Goal: Task Accomplishment & Management: Complete application form

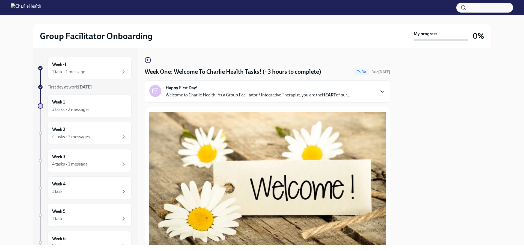
click at [379, 91] on icon "button" at bounding box center [382, 91] width 7 height 7
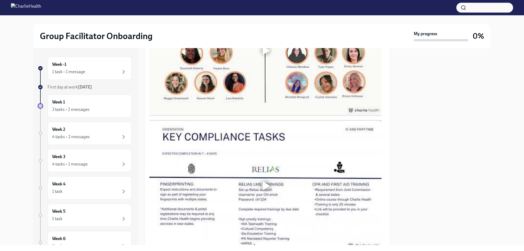
scroll to position [496, 0]
click at [267, 54] on div at bounding box center [266, 50] width 7 height 9
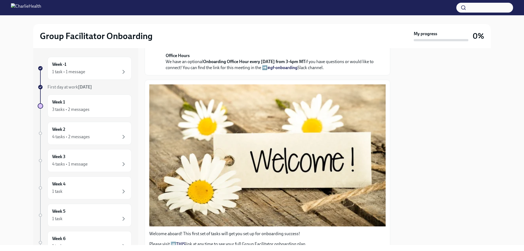
scroll to position [142, 0]
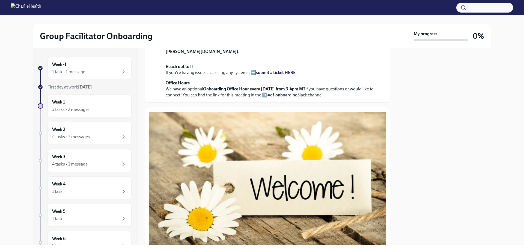
click at [212, 28] on p "Your Dado onboarding plan will keep you on track of tasks via your personalized…" at bounding box center [271, 22] width 211 height 12
click at [231, 27] on strong "view the FULL onboarding plan HERE" at bounding box center [250, 24] width 71 height 5
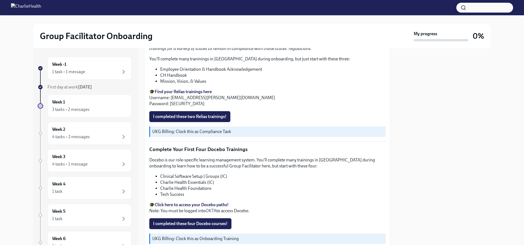
scroll to position [845, 0]
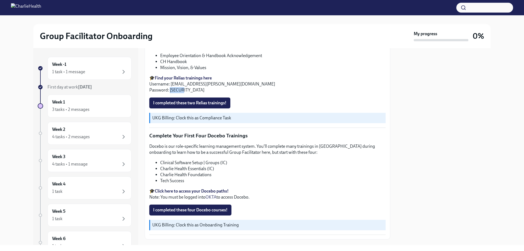
drag, startPoint x: 169, startPoint y: 187, endPoint x: 185, endPoint y: 188, distance: 16.1
click at [185, 93] on p "🎓 Find your Relias trainings here Username: [EMAIL_ADDRESS][PERSON_NAME][DOMAIN…" at bounding box center [267, 84] width 236 height 18
copy p "ch1234"
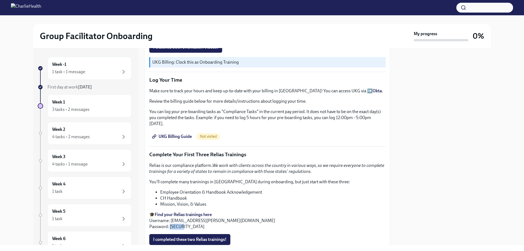
scroll to position [682, 0]
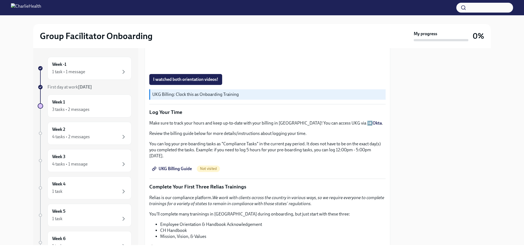
scroll to position [699, 0]
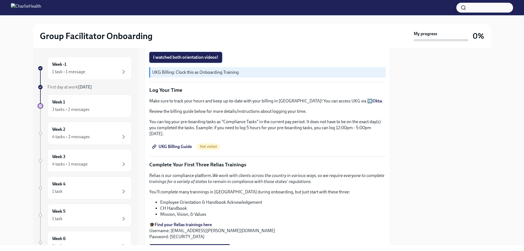
click at [197, 60] on span "I watched both orientation videos!" at bounding box center [185, 57] width 65 height 5
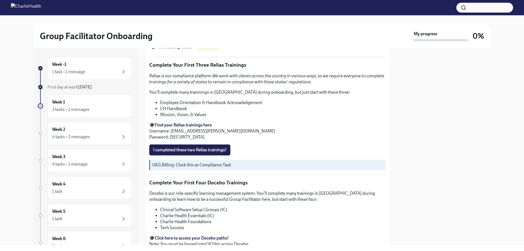
scroll to position [808, 0]
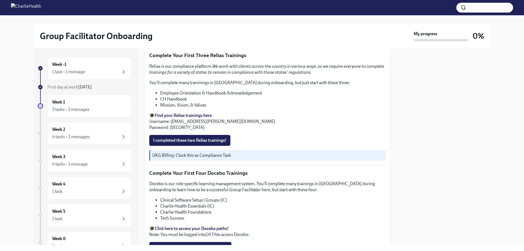
click at [186, 40] on span "UKG Billing Guide" at bounding box center [172, 37] width 39 height 5
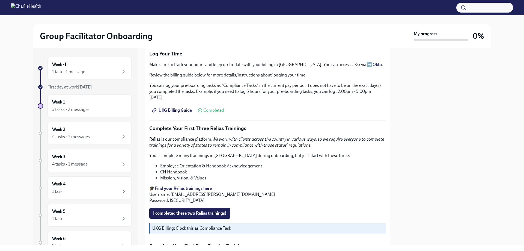
scroll to position [726, 0]
